Goal: Task Accomplishment & Management: Manage account settings

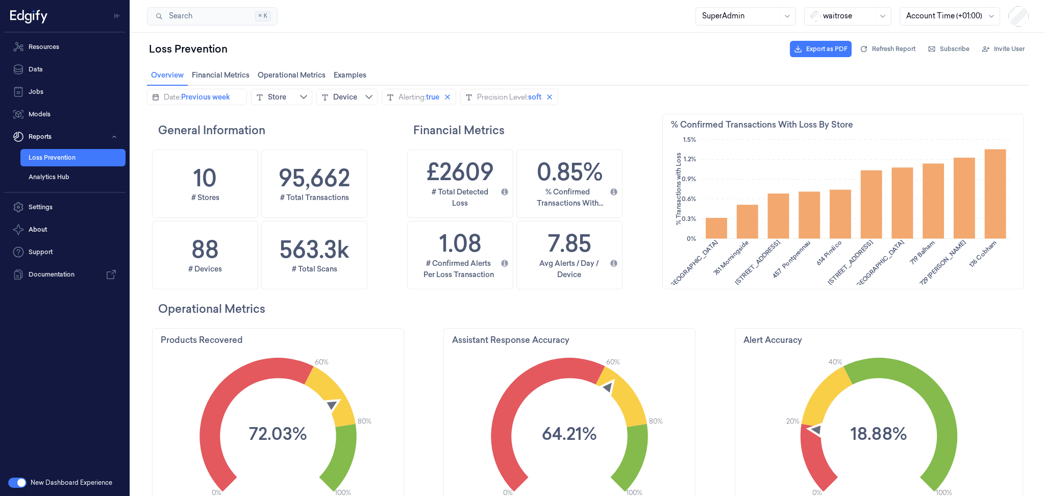
scroll to position [271, 50]
click at [56, 215] on link "Settings" at bounding box center [64, 207] width 121 height 20
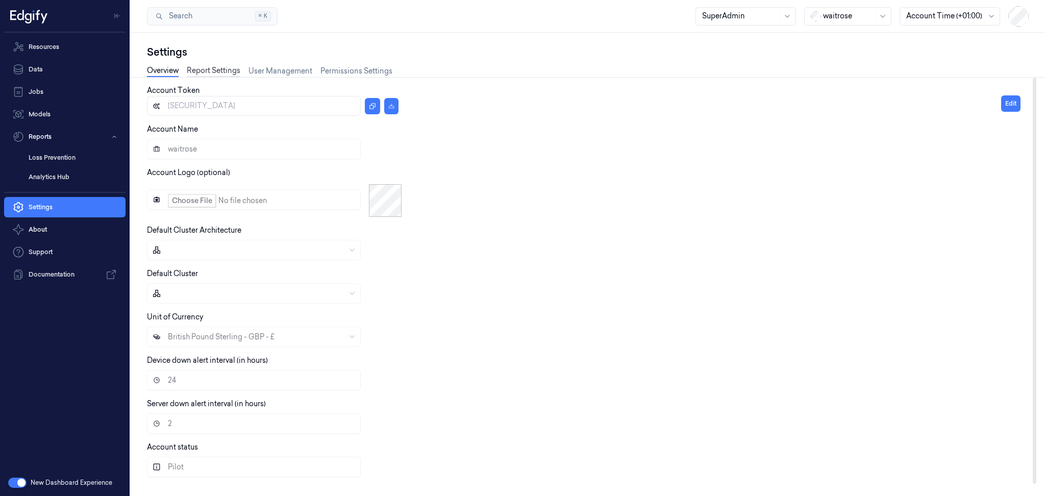
click at [216, 73] on link "Report Settings" at bounding box center [214, 71] width 54 height 12
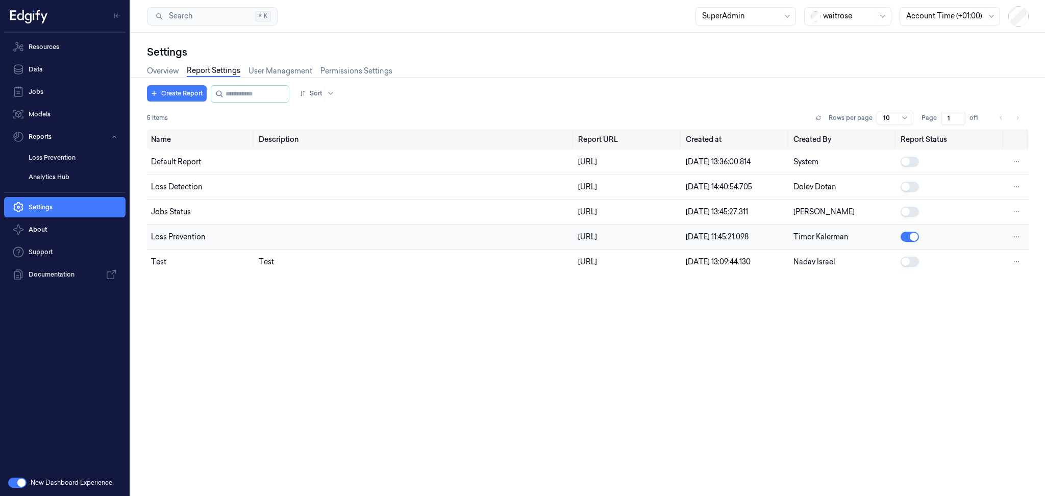
drag, startPoint x: 552, startPoint y: 255, endPoint x: 493, endPoint y: 236, distance: 62.1
click at [574, 236] on td "[URL]" at bounding box center [628, 236] width 108 height 25
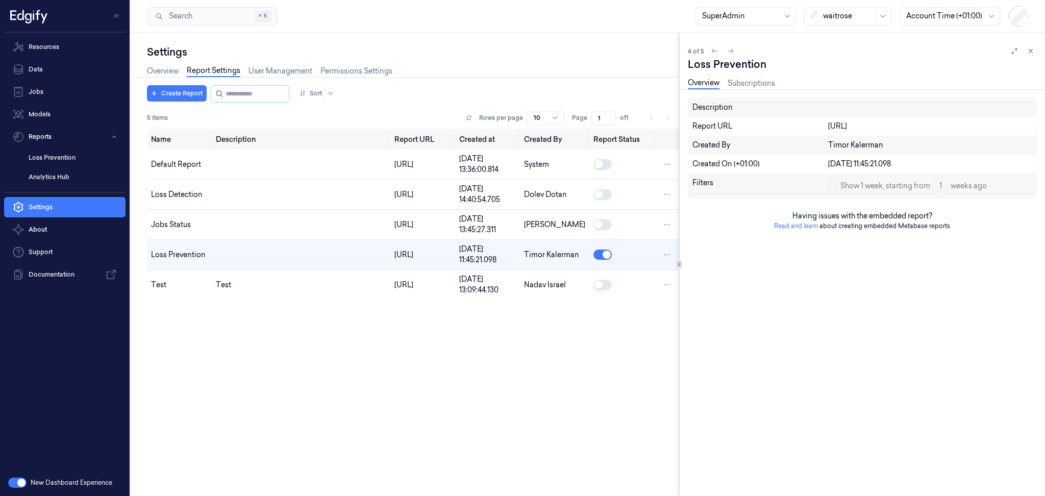
drag, startPoint x: 850, startPoint y: 145, endPoint x: 823, endPoint y: 124, distance: 34.1
click at [823, 124] on div "Report URL [URL]" at bounding box center [862, 126] width 348 height 19
click at [586, 40] on div "Settings Overview Report Settings User Management Permissions Settings Create R…" at bounding box center [405, 264] width 548 height 463
drag, startPoint x: 338, startPoint y: 274, endPoint x: 271, endPoint y: 251, distance: 70.7
click at [390, 251] on td "[URL]" at bounding box center [422, 255] width 65 height 30
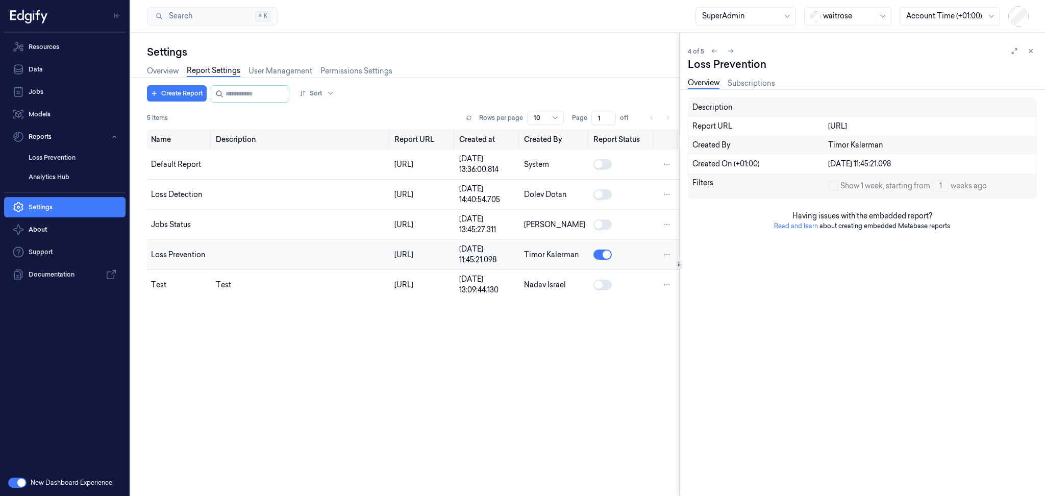
copy div "[URL]"
